Goal: Navigation & Orientation: Find specific page/section

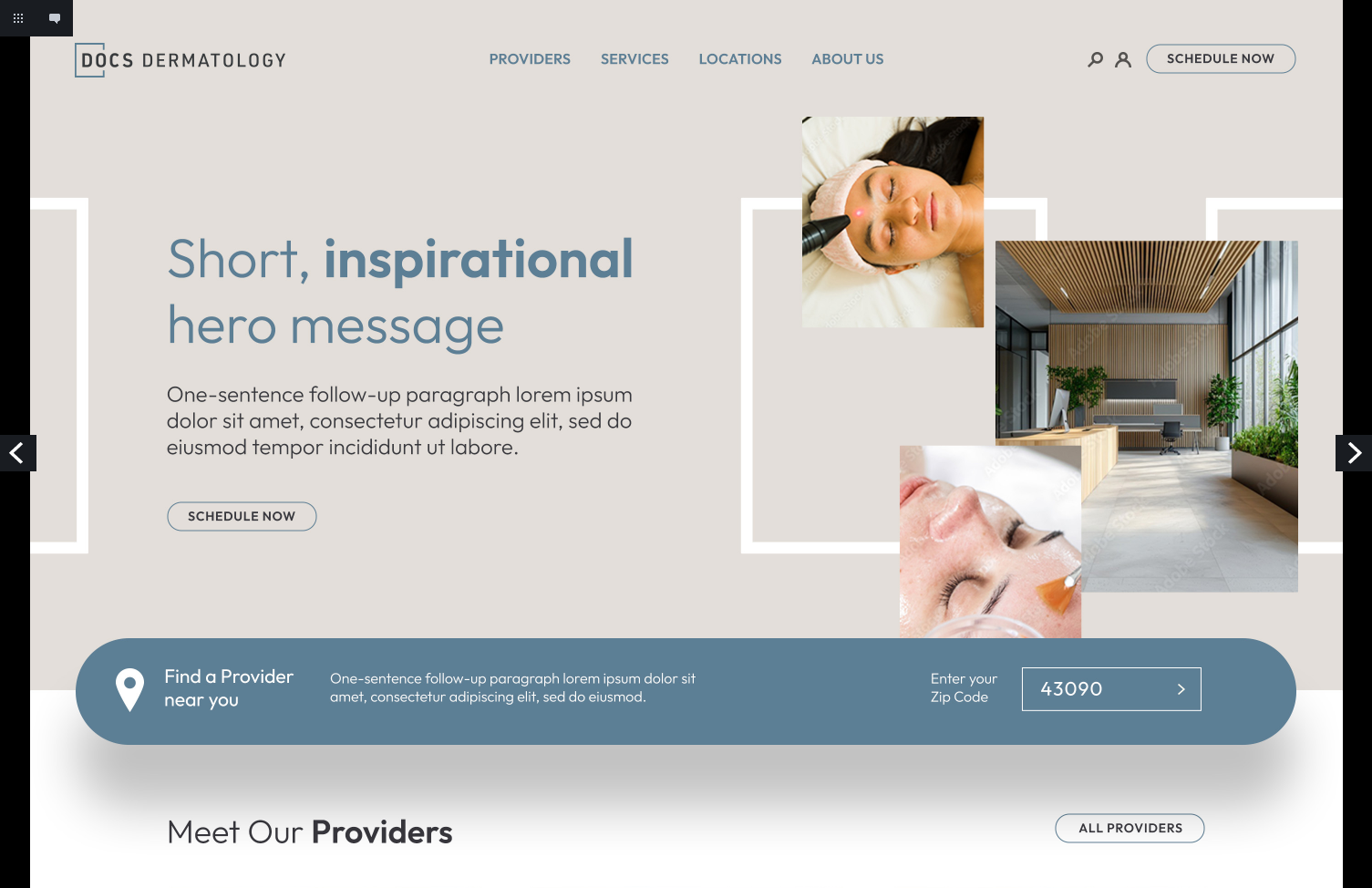
click at [1354, 457] on link "Next" at bounding box center [1352, 452] width 36 height 36
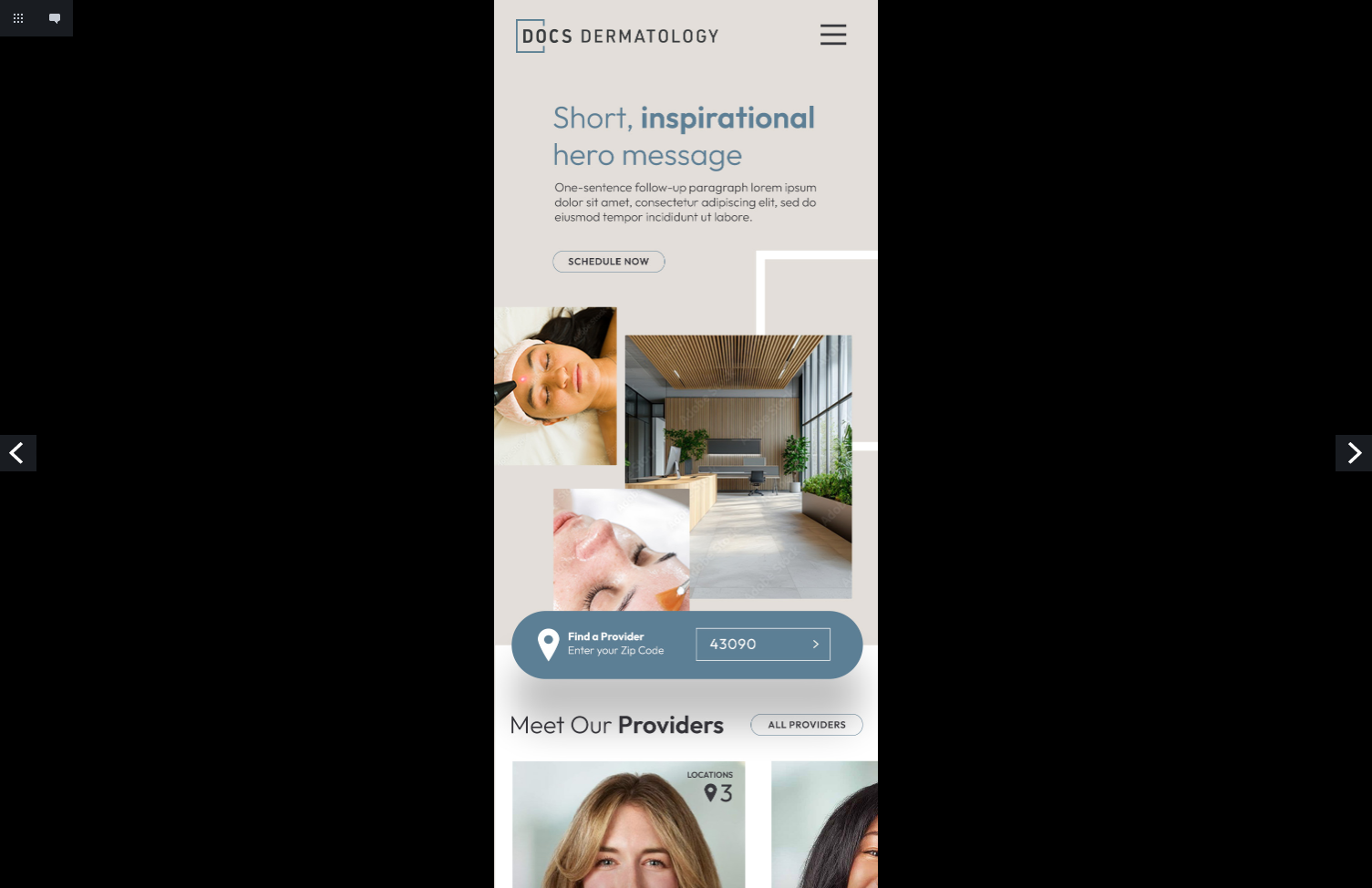
click at [21, 448] on link "Previous" at bounding box center [18, 452] width 36 height 36
